Goal: Transaction & Acquisition: Purchase product/service

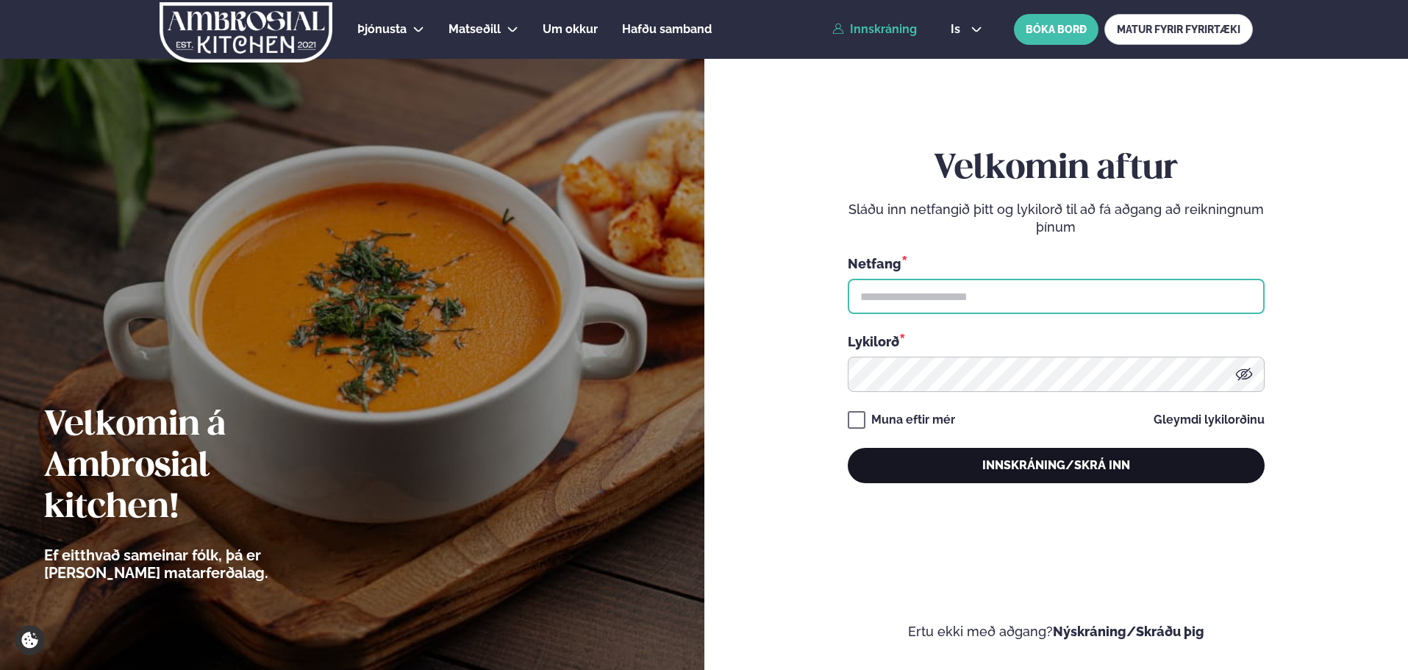
type input "**********"
click at [1067, 473] on button "Innskráning/Skrá inn" at bounding box center [1056, 465] width 417 height 35
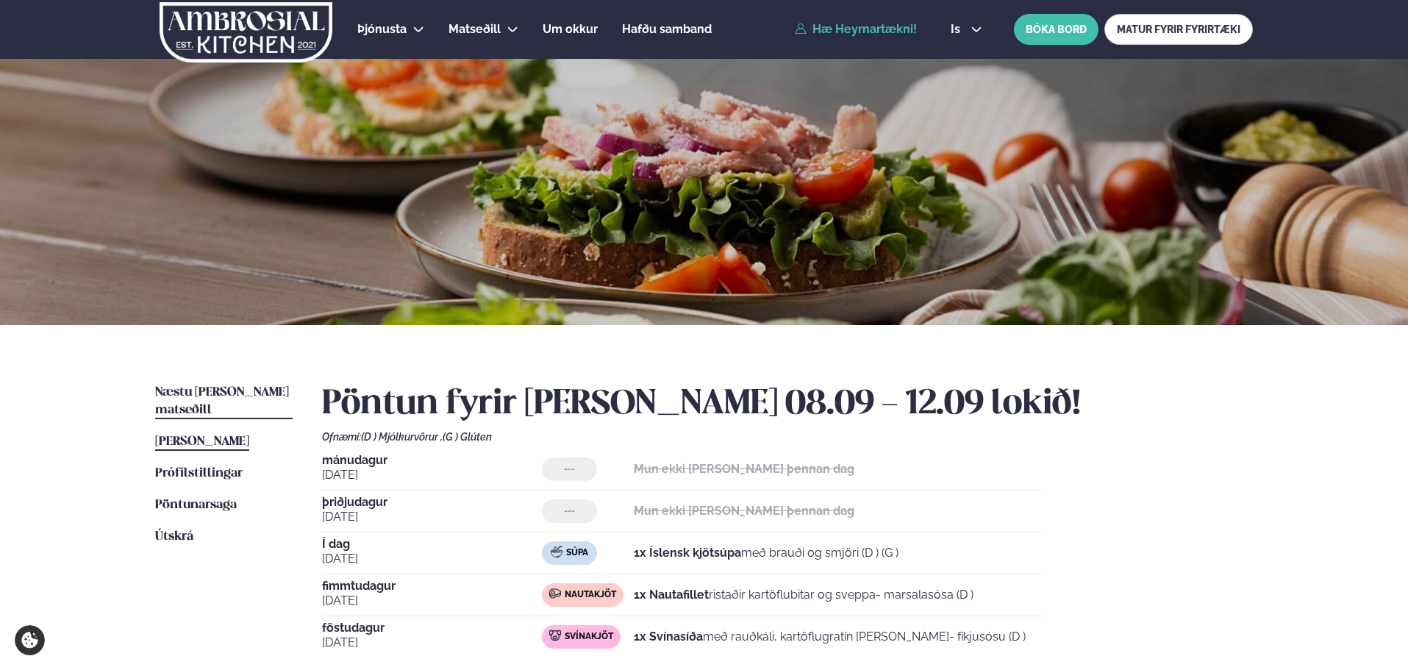
click at [223, 384] on link "Næstu [PERSON_NAME] matseðill Næsta vika" at bounding box center [223, 401] width 137 height 35
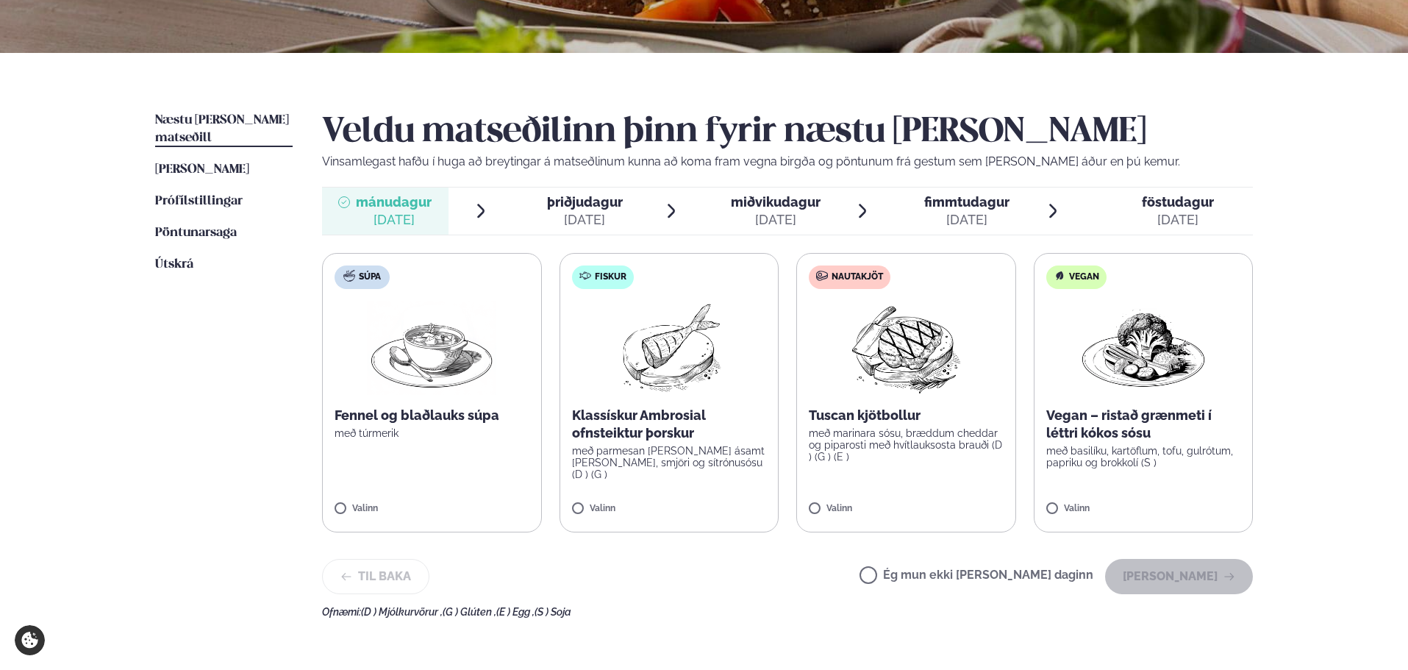
scroll to position [294, 0]
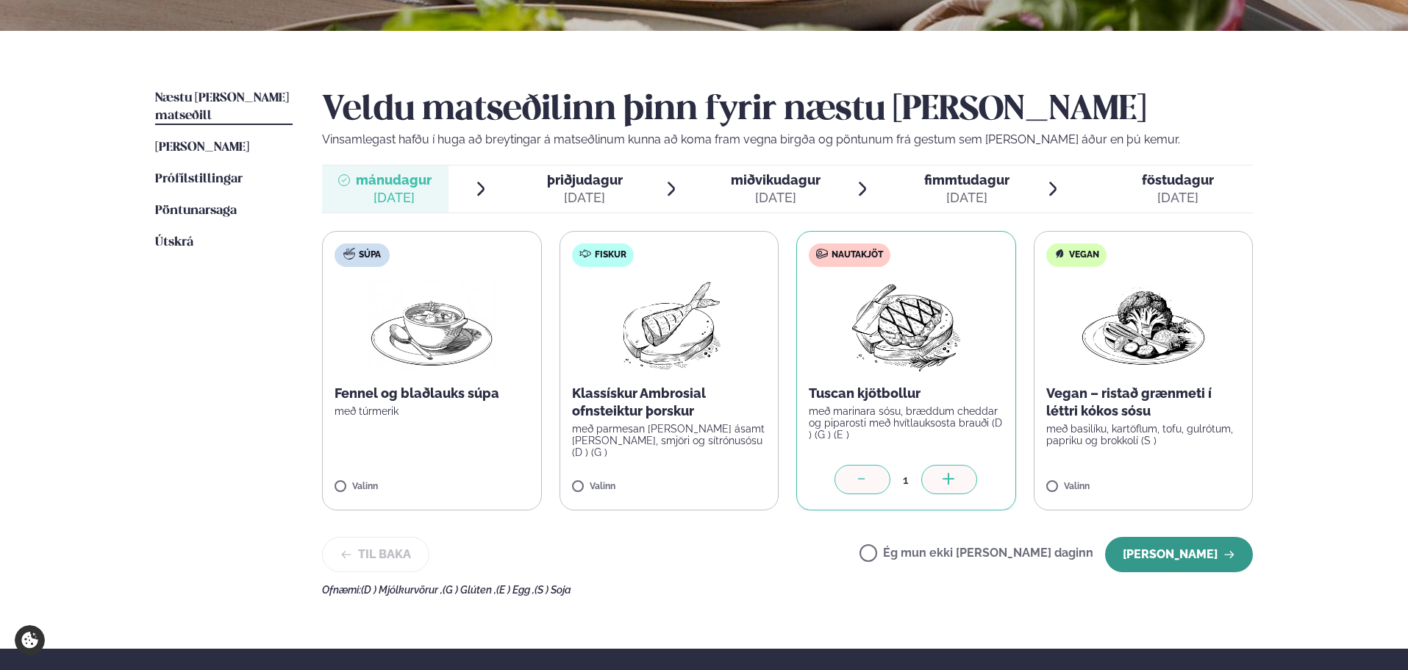
click at [1203, 553] on button "[PERSON_NAME]" at bounding box center [1179, 554] width 148 height 35
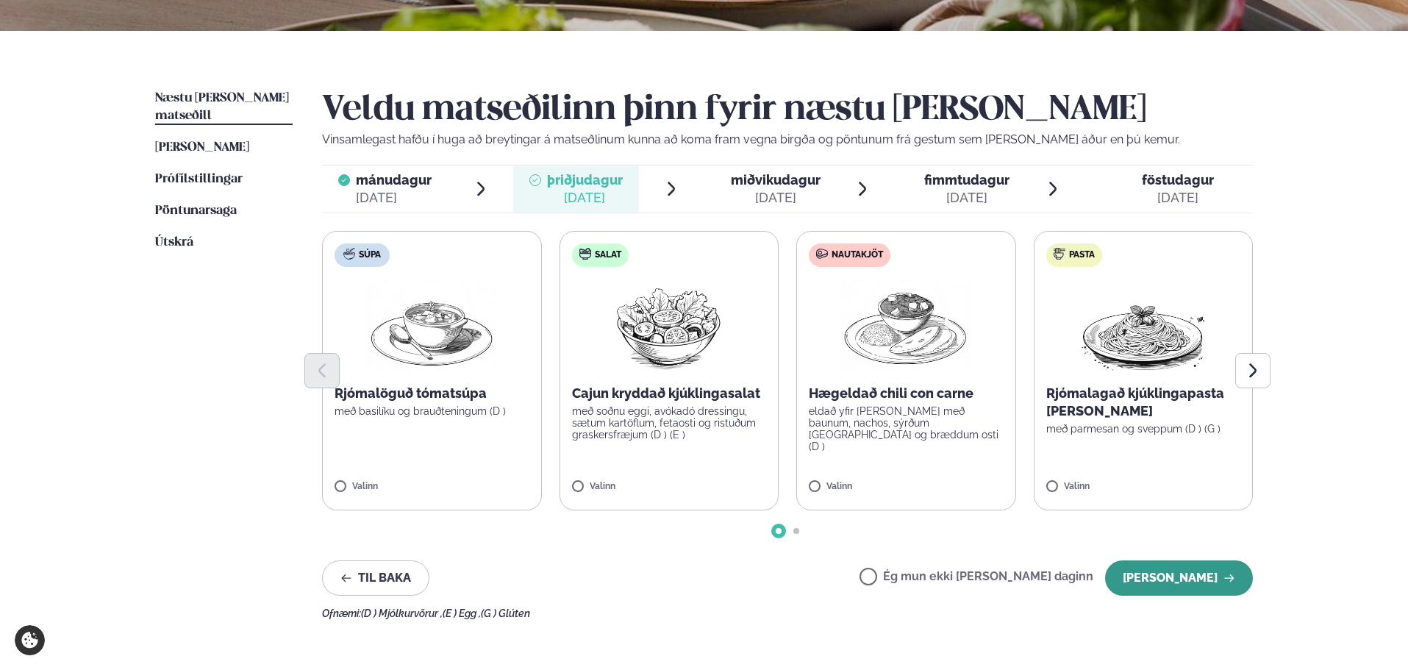
click at [1201, 573] on button "[PERSON_NAME]" at bounding box center [1179, 577] width 148 height 35
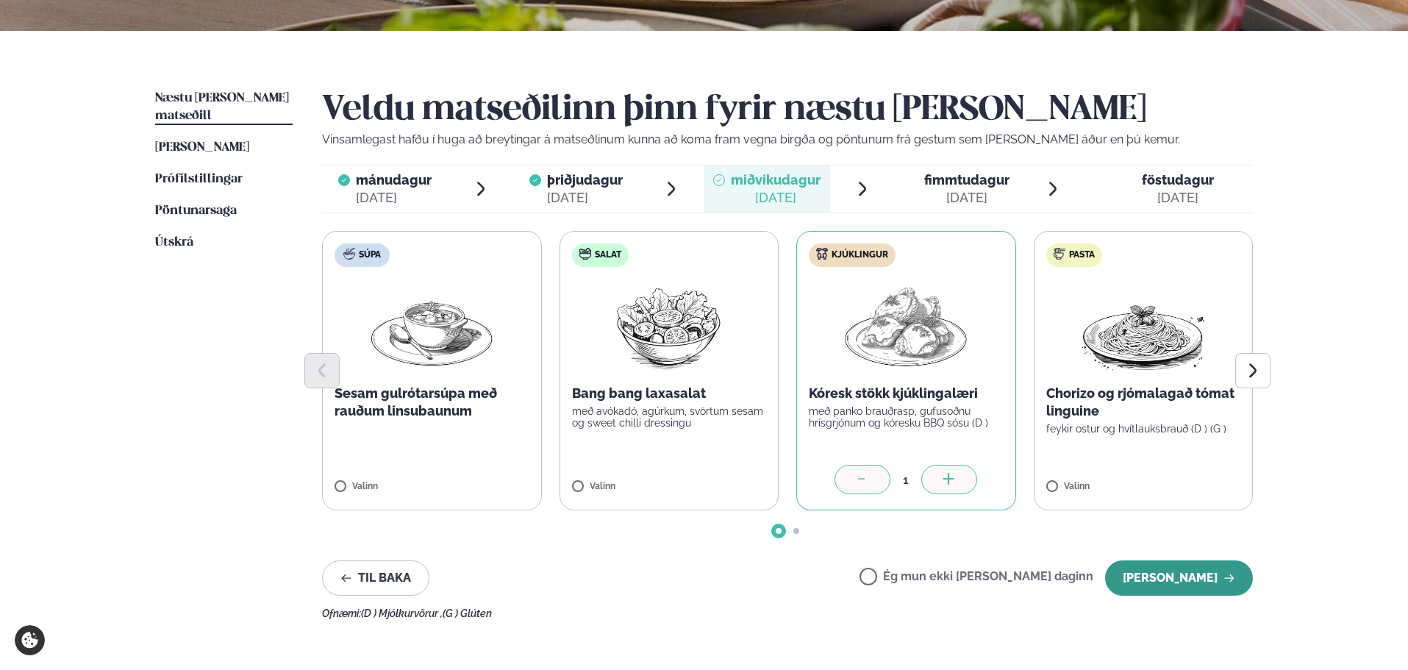
click at [1185, 576] on button "[PERSON_NAME]" at bounding box center [1179, 577] width 148 height 35
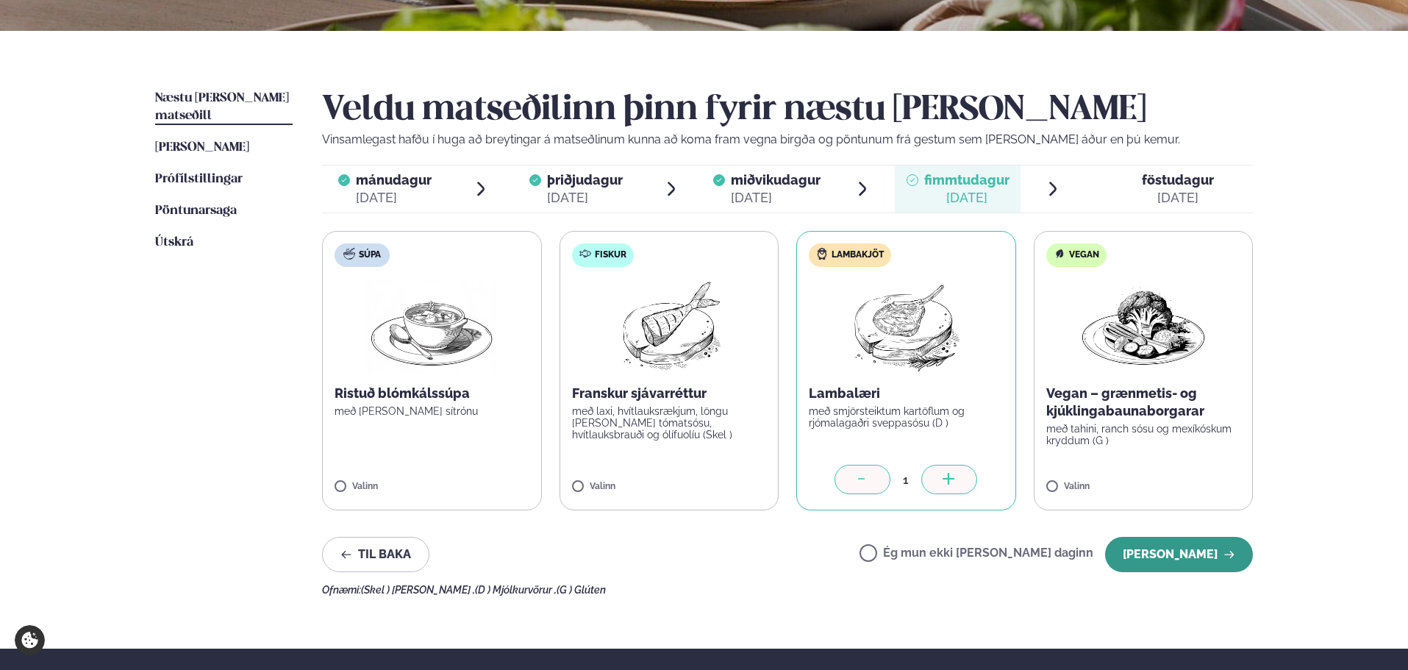
click at [1212, 556] on button "[PERSON_NAME]" at bounding box center [1179, 554] width 148 height 35
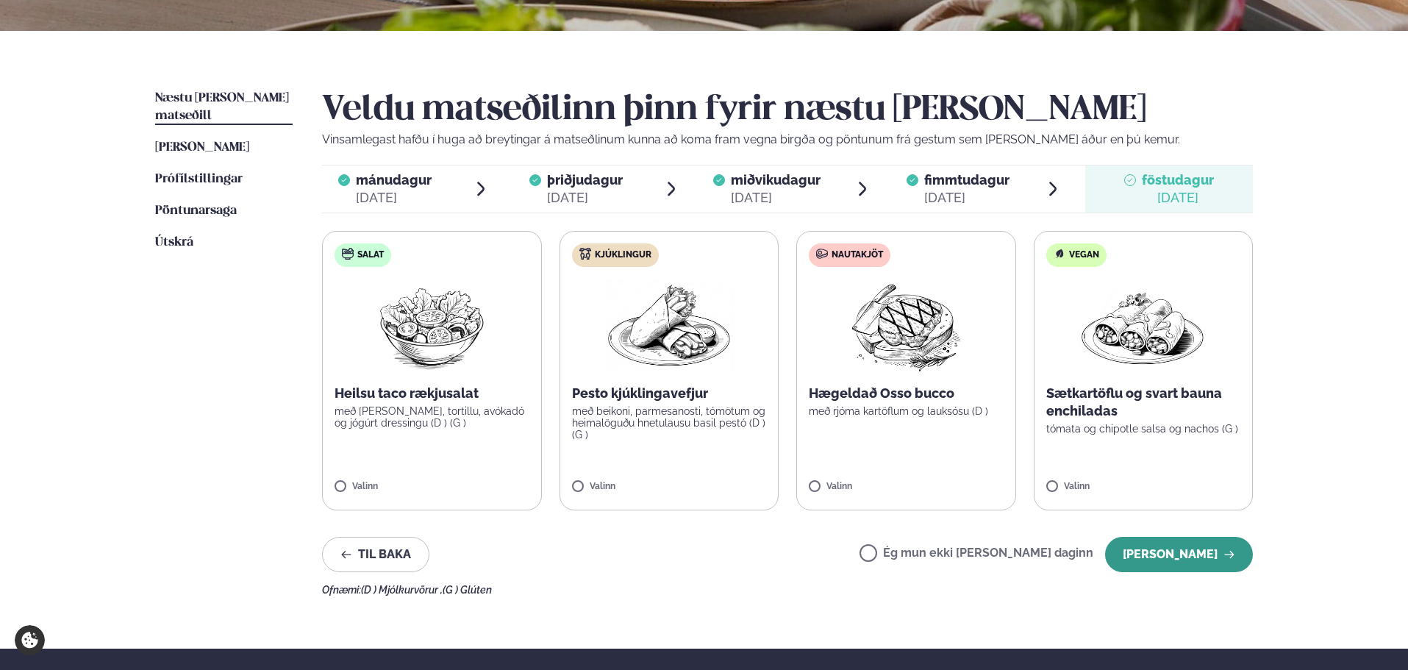
click at [1192, 551] on button "[PERSON_NAME]" at bounding box center [1179, 554] width 148 height 35
